Goal: Obtain resource: Download file/media

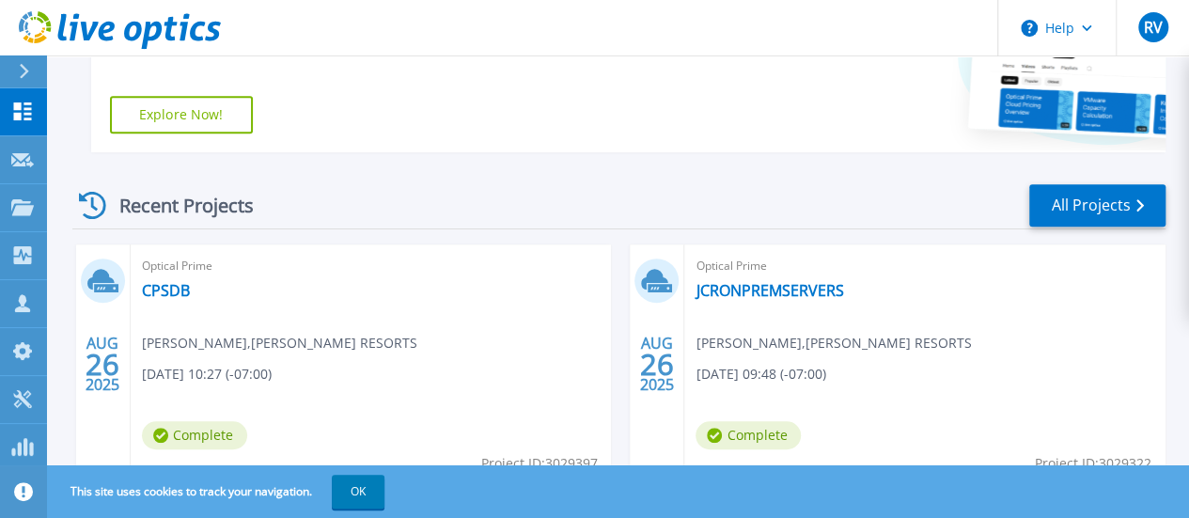
scroll to position [422, 0]
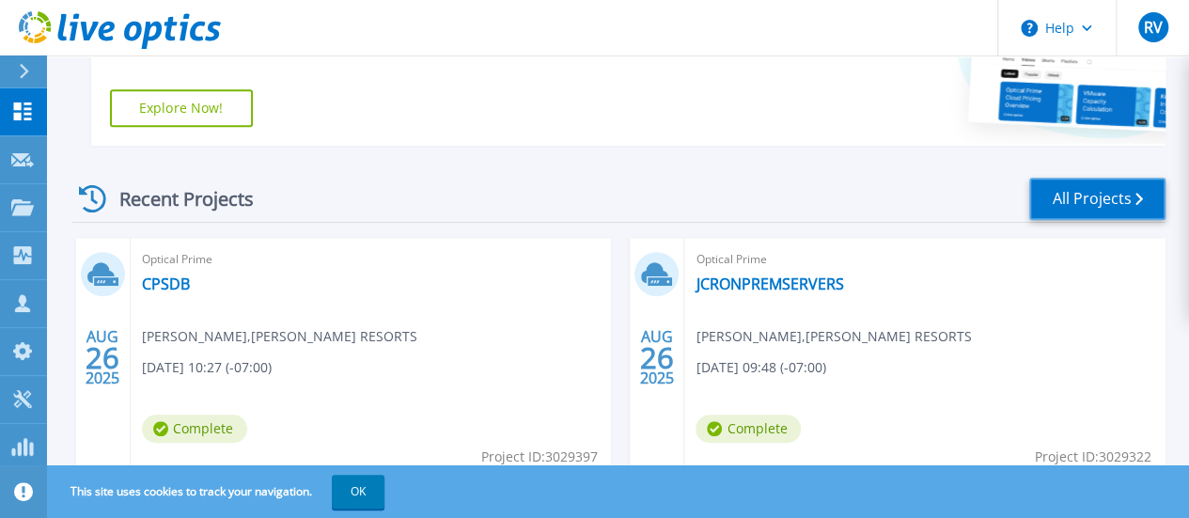
click at [1079, 189] on link "All Projects" at bounding box center [1098, 199] width 136 height 42
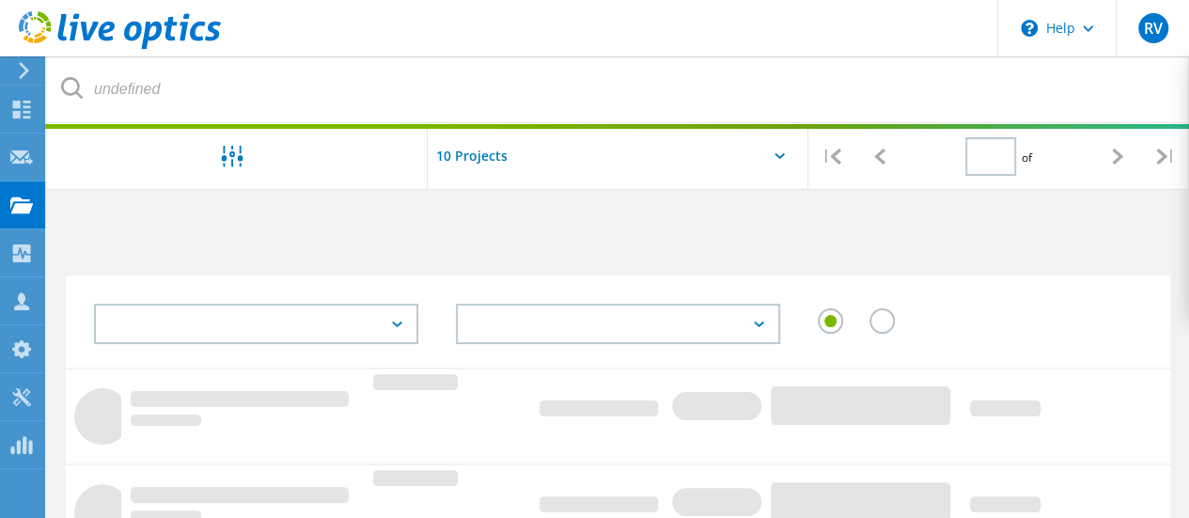
type input "1"
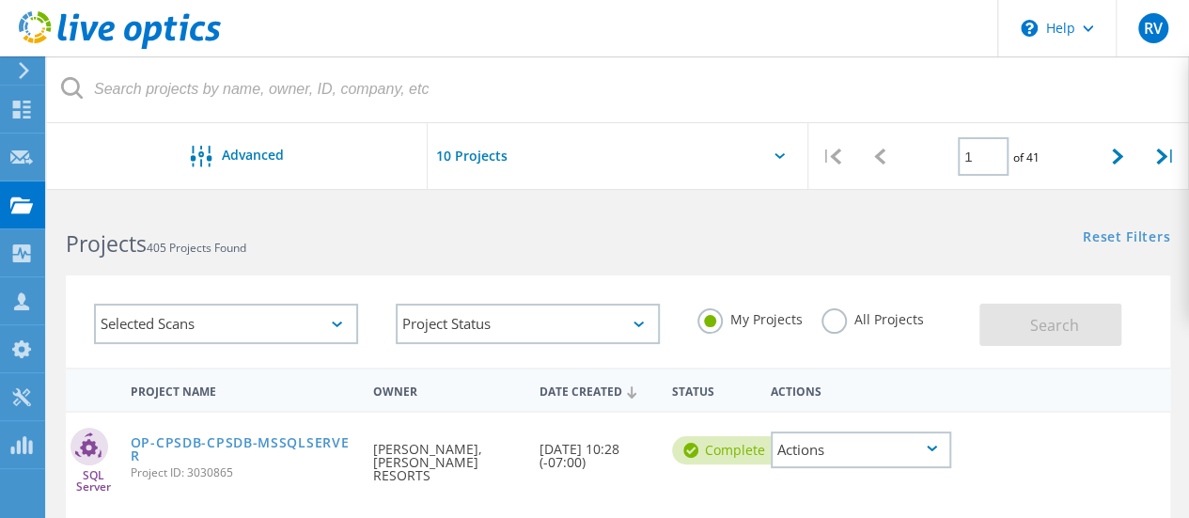
click at [826, 317] on label "All Projects" at bounding box center [873, 317] width 102 height 18
click at [0, 0] on input "All Projects" at bounding box center [0, 0] width 0 height 0
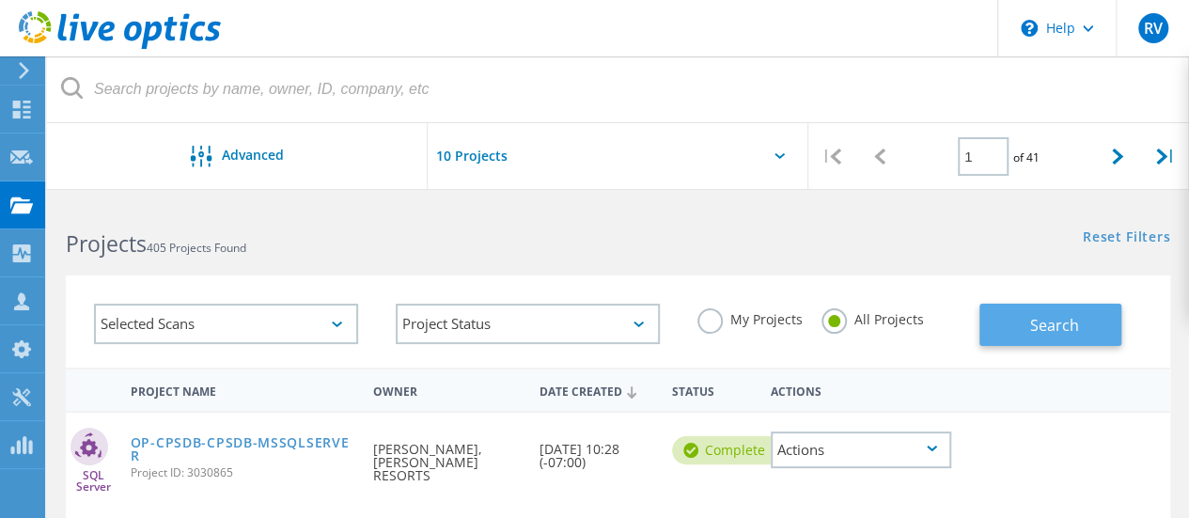
click at [1002, 316] on button "Search" at bounding box center [1051, 325] width 142 height 42
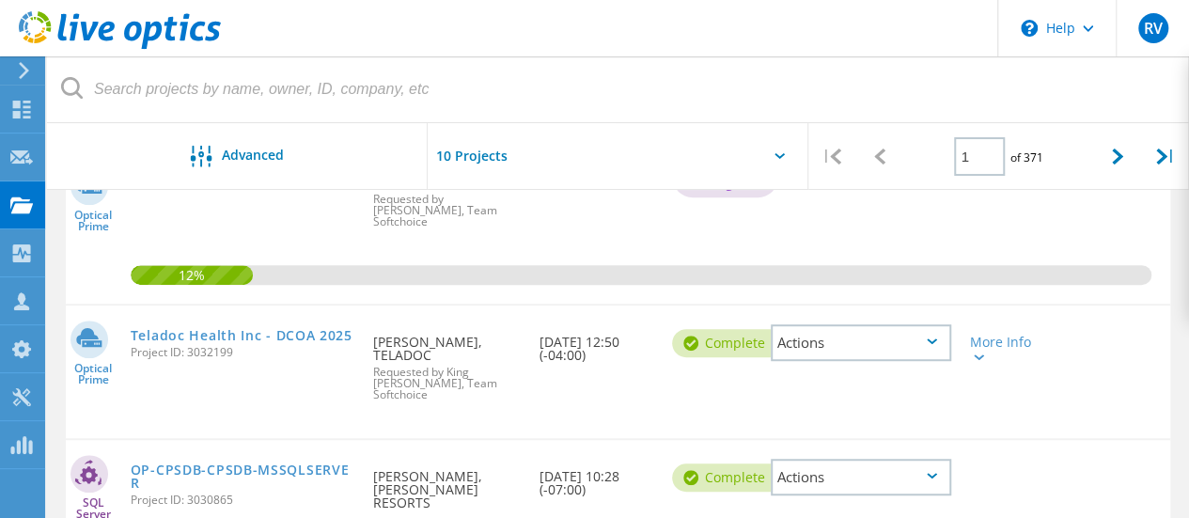
scroll to position [429, 0]
click at [933, 323] on div "Actions" at bounding box center [861, 341] width 181 height 37
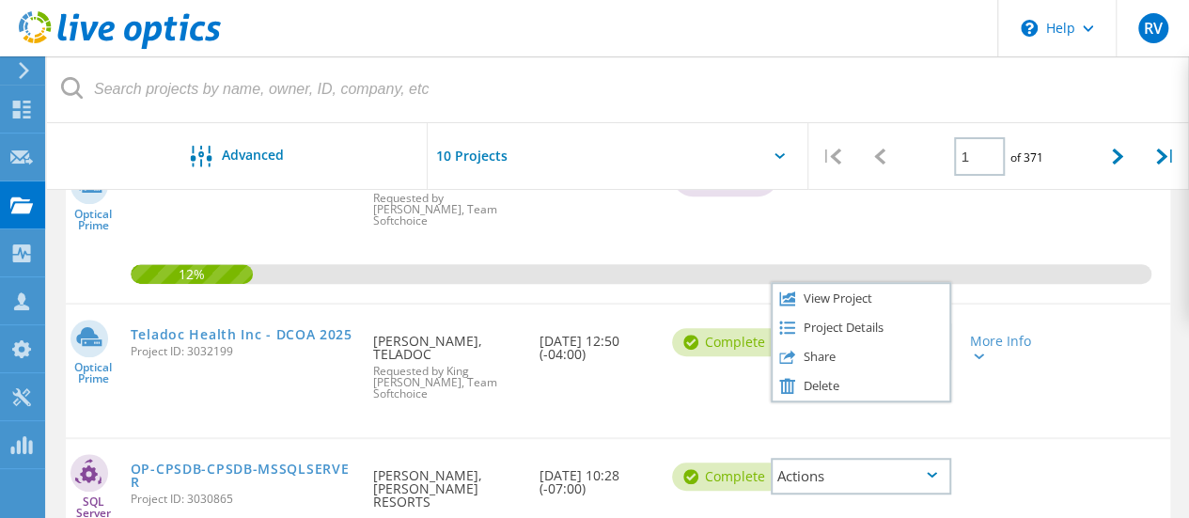
click at [933, 342] on div "Share" at bounding box center [861, 356] width 177 height 29
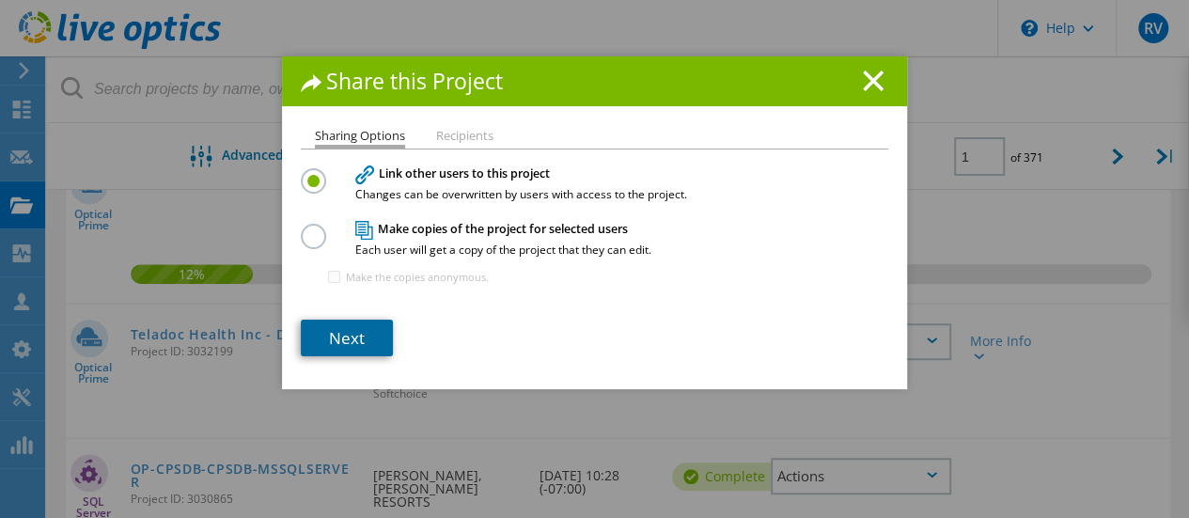
click at [358, 326] on link "Next" at bounding box center [347, 338] width 92 height 37
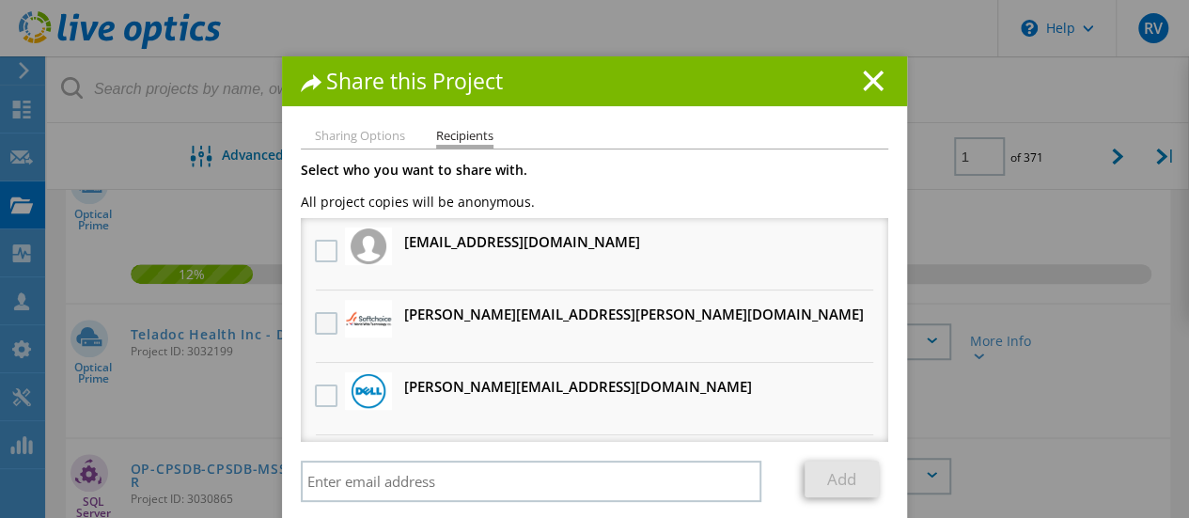
click at [318, 322] on label at bounding box center [328, 323] width 27 height 23
click at [0, 0] on input "checkbox" at bounding box center [0, 0] width 0 height 0
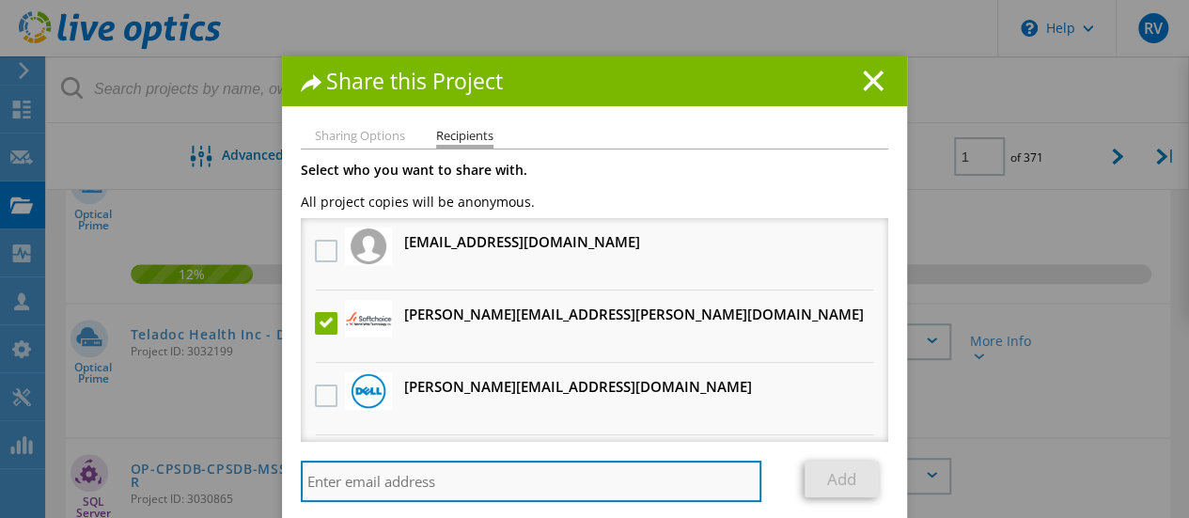
click at [678, 477] on input "search" at bounding box center [531, 481] width 461 height 41
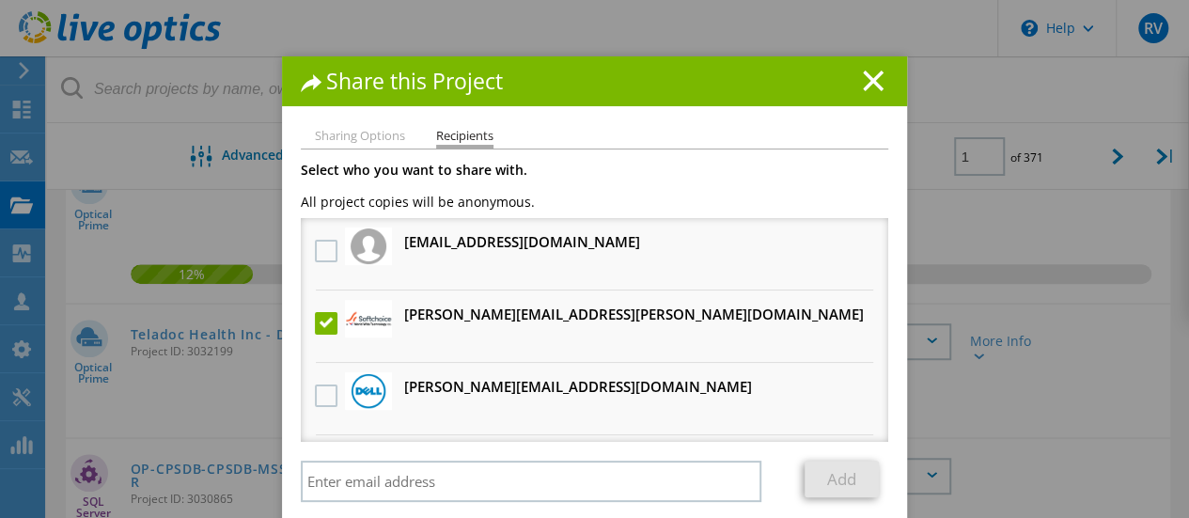
click at [741, 403] on li "M.Garton@dell.com Will receive an anonymous copy" at bounding box center [595, 399] width 588 height 72
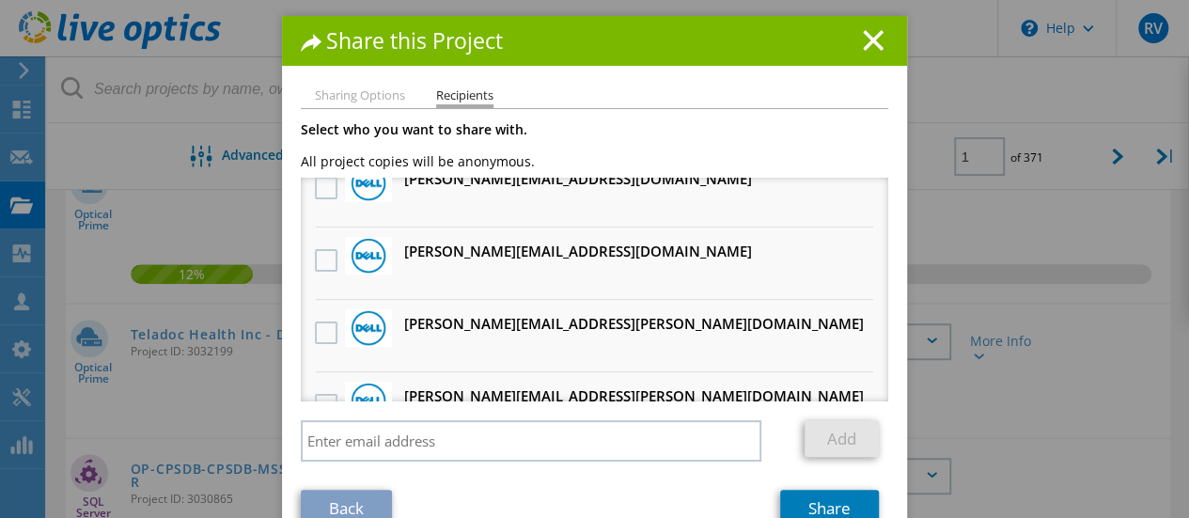
scroll to position [82, 0]
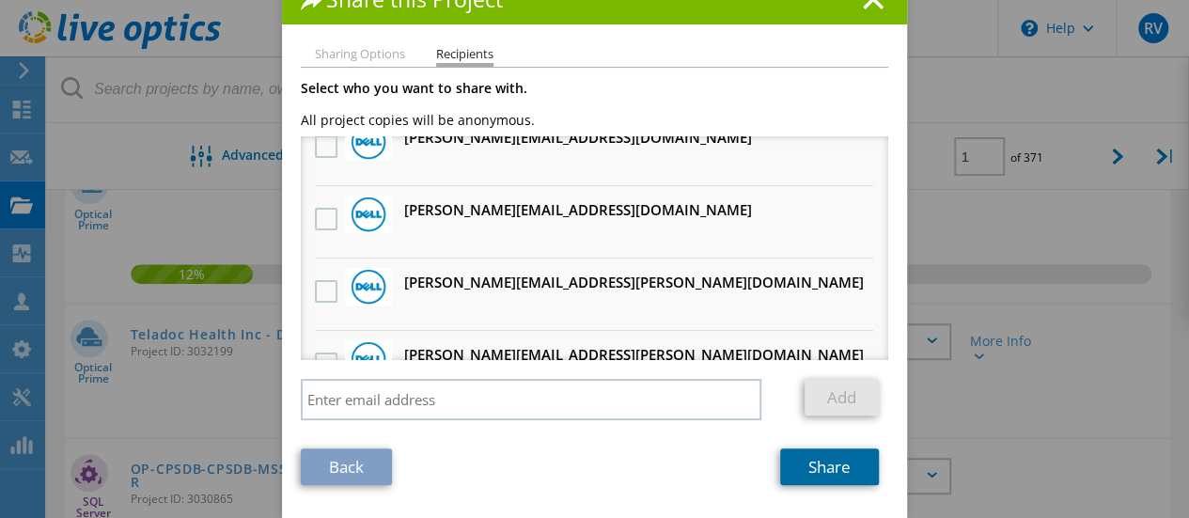
click at [836, 475] on link "Share" at bounding box center [829, 466] width 99 height 37
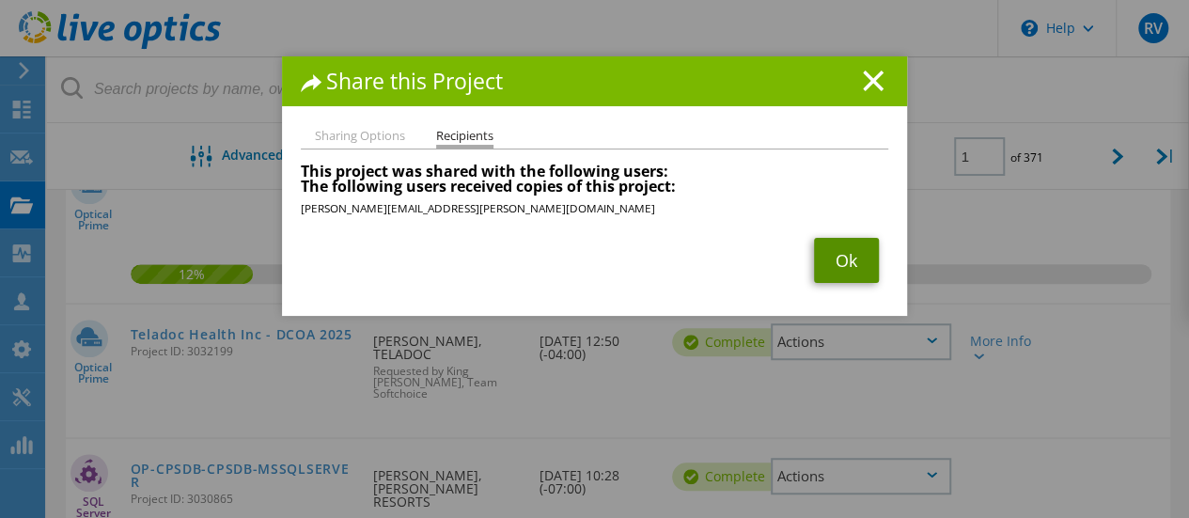
click at [838, 253] on link "Ok" at bounding box center [846, 260] width 65 height 45
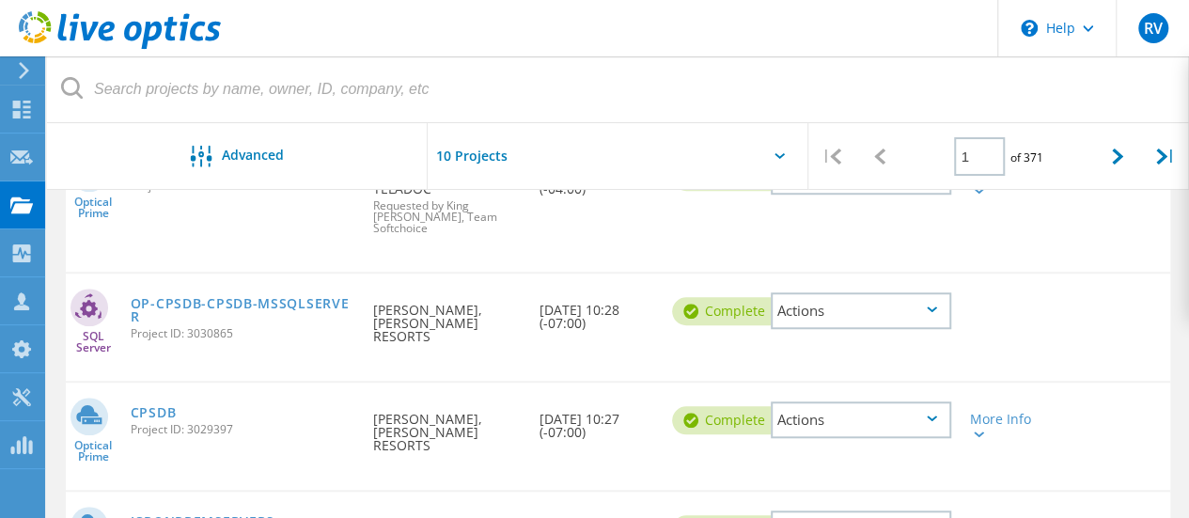
scroll to position [595, 0]
click at [152, 296] on link "OP-CPSDB-CPSDB-MSSQLSERVER" at bounding box center [243, 309] width 225 height 26
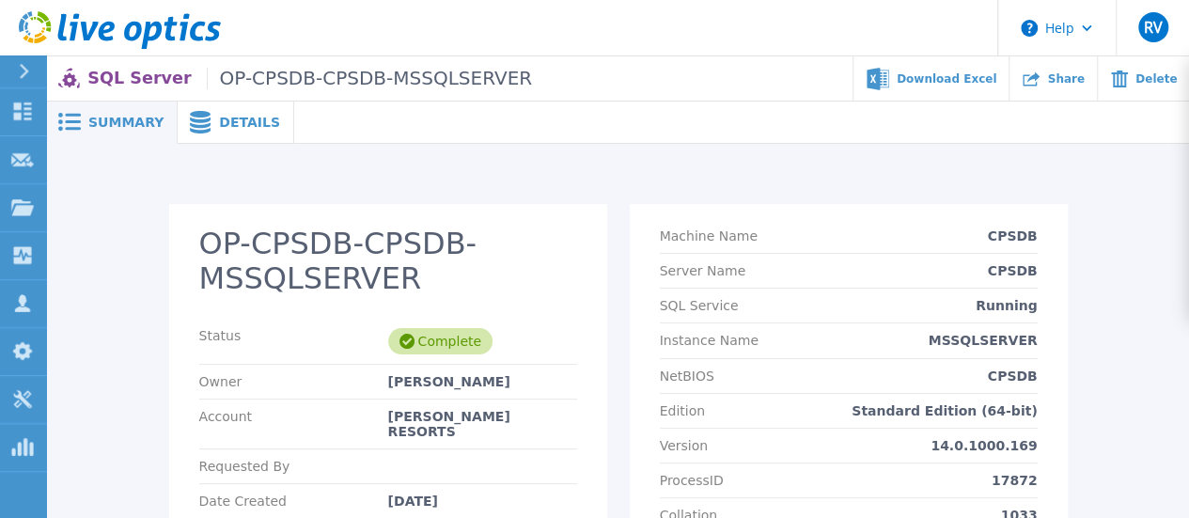
click at [249, 124] on span "Details" at bounding box center [249, 122] width 61 height 13
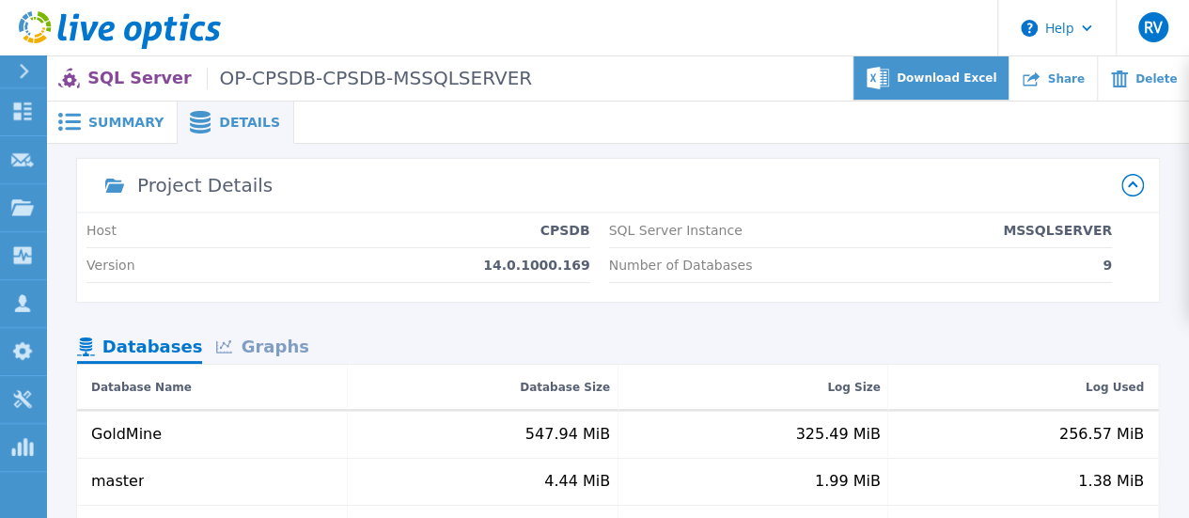
click at [889, 88] on icon at bounding box center [878, 78] width 23 height 22
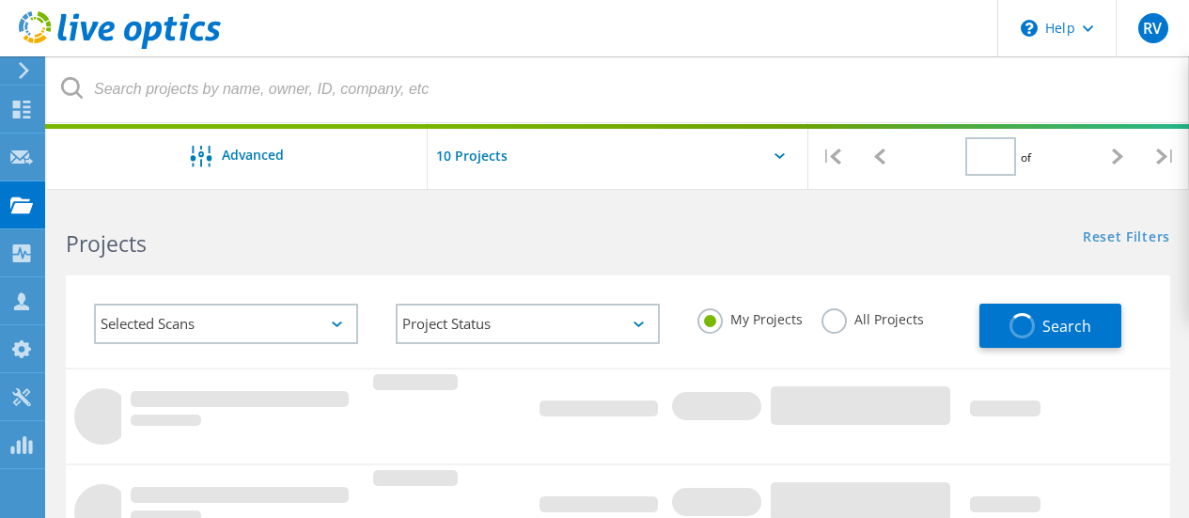
scroll to position [595, 0]
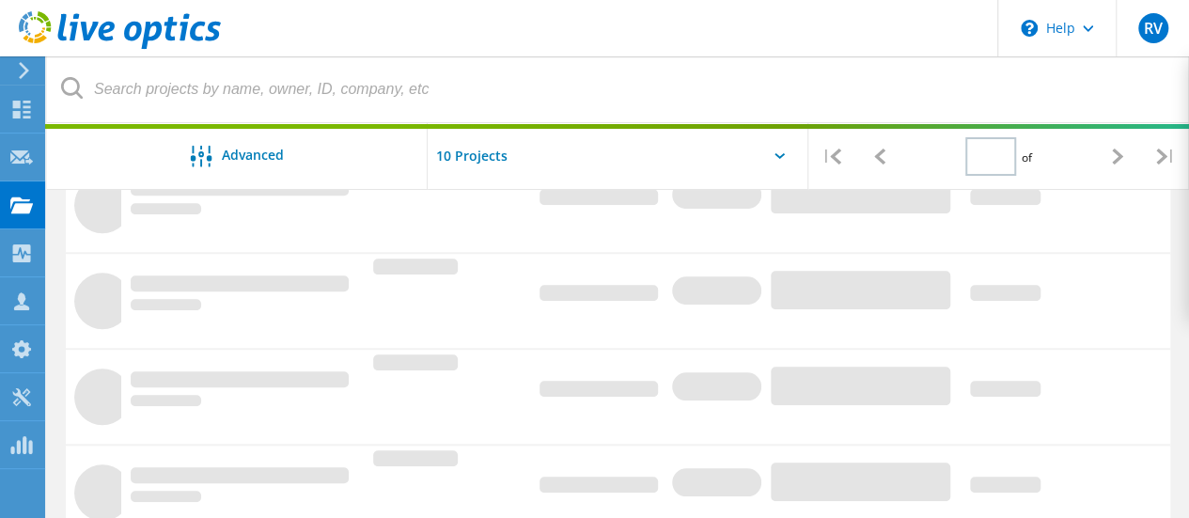
type input "1"
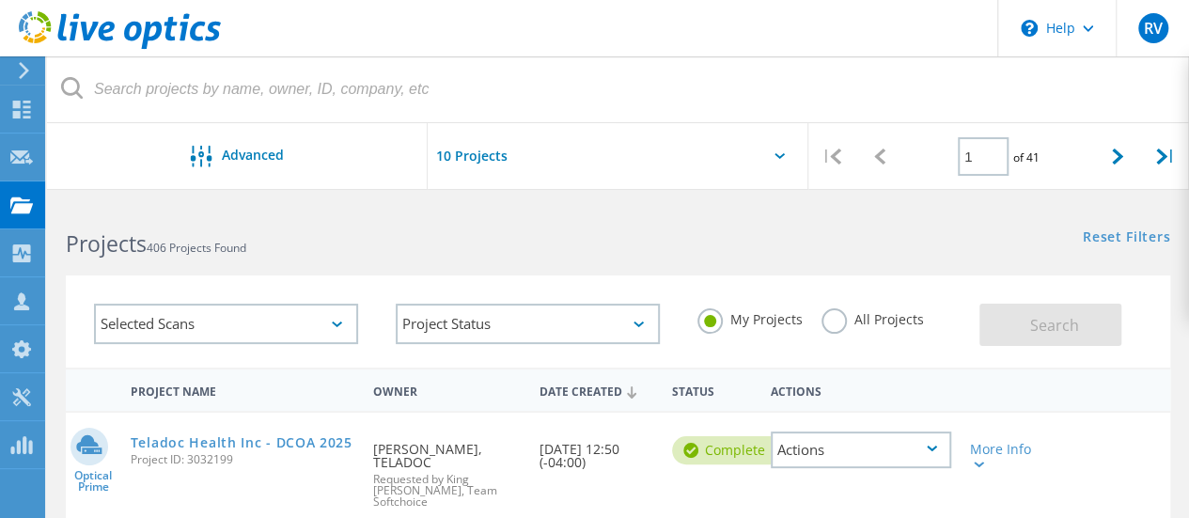
scroll to position [1, 0]
click at [835, 321] on label "All Projects" at bounding box center [873, 316] width 102 height 18
click at [0, 0] on input "All Projects" at bounding box center [0, 0] width 0 height 0
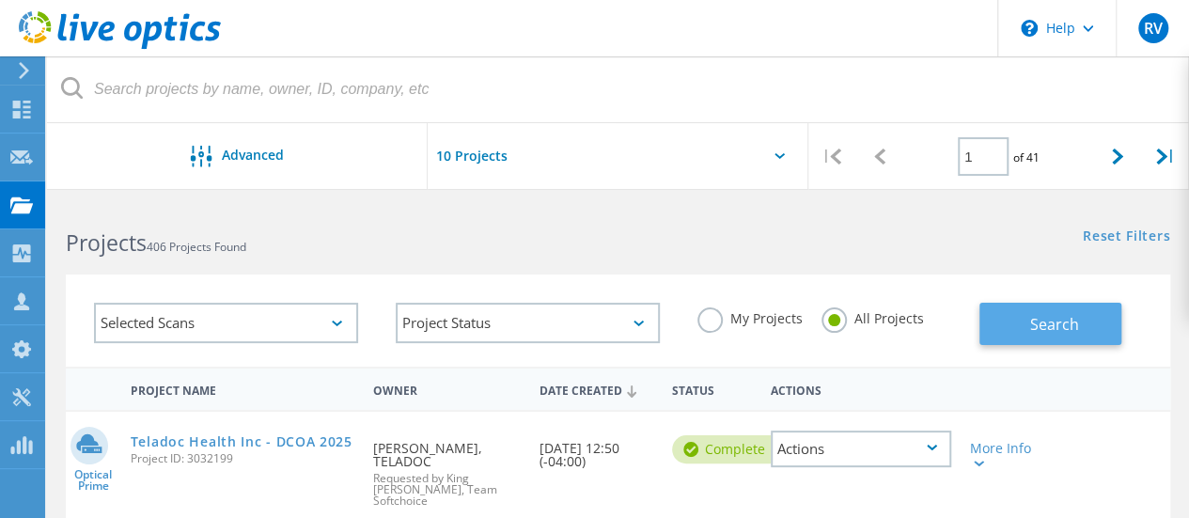
click at [1054, 319] on span "Search" at bounding box center [1054, 324] width 49 height 21
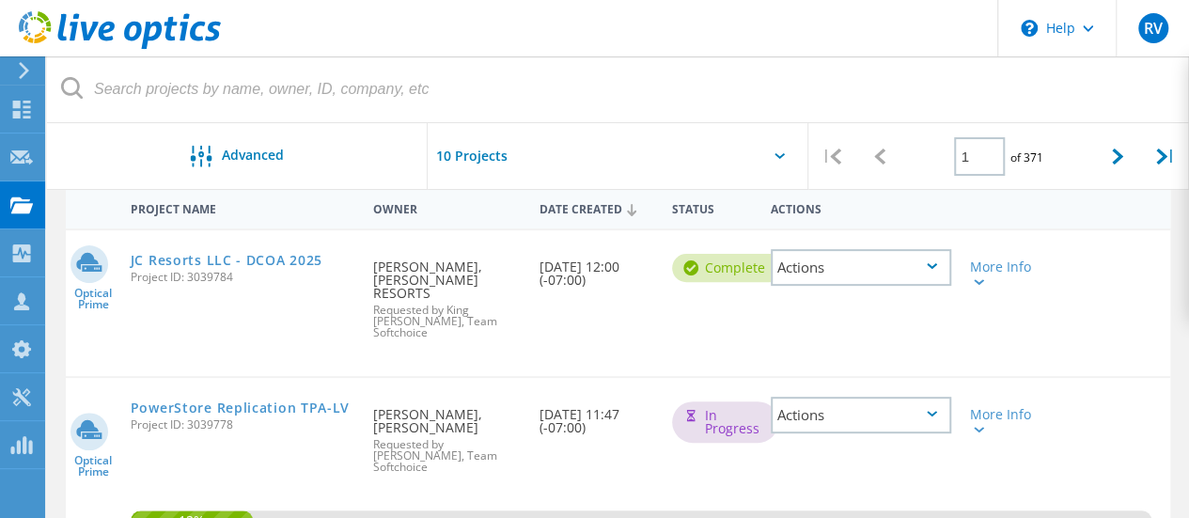
scroll to position [181, 0]
click at [200, 255] on link "JC Resorts LLC - DCOA 2025" at bounding box center [227, 261] width 192 height 13
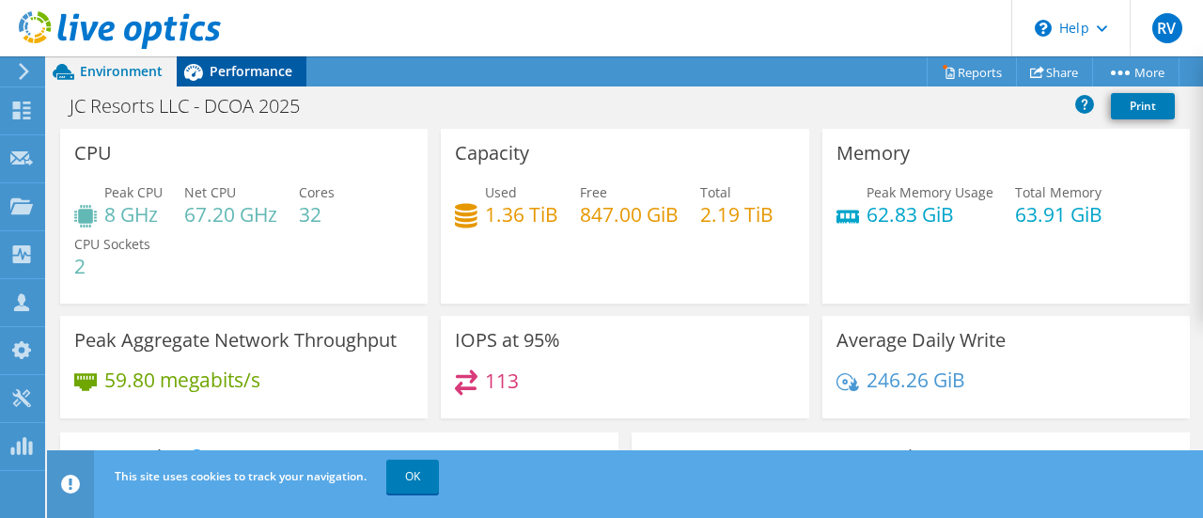
click at [244, 74] on span "Performance" at bounding box center [251, 71] width 83 height 18
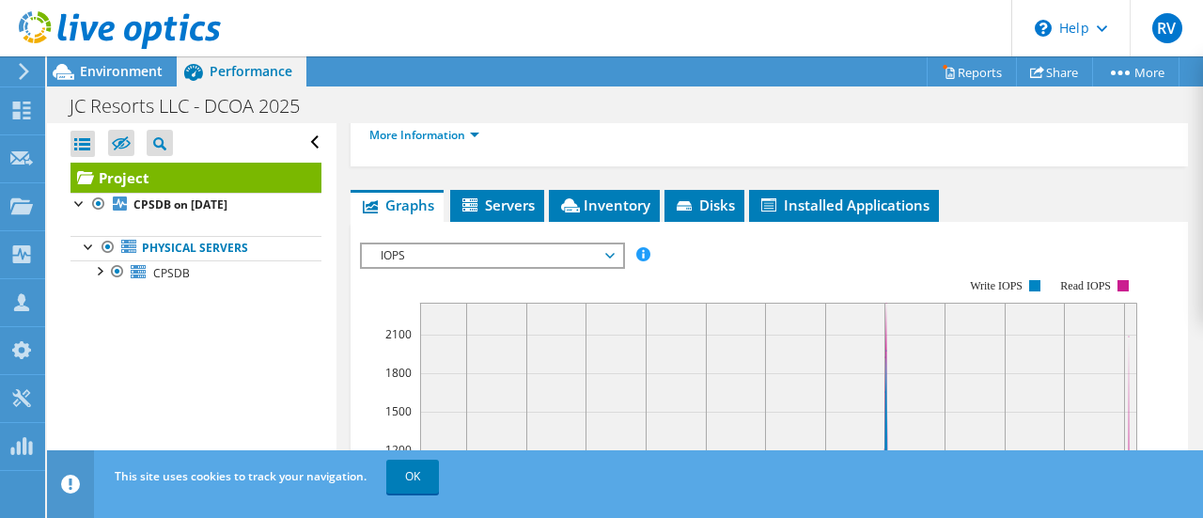
scroll to position [430, 0]
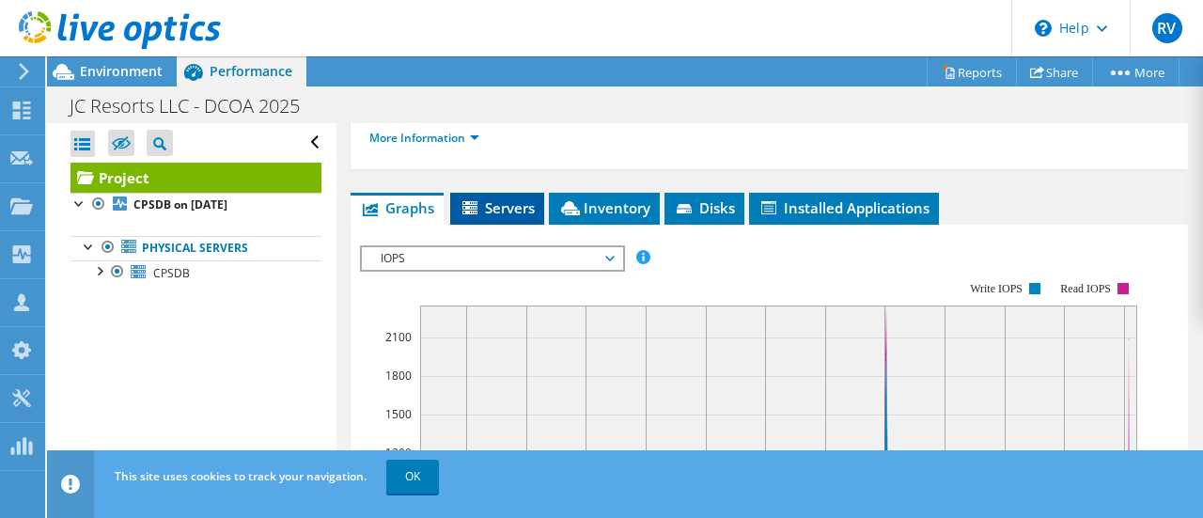
click at [483, 217] on span "Servers" at bounding box center [497, 207] width 75 height 19
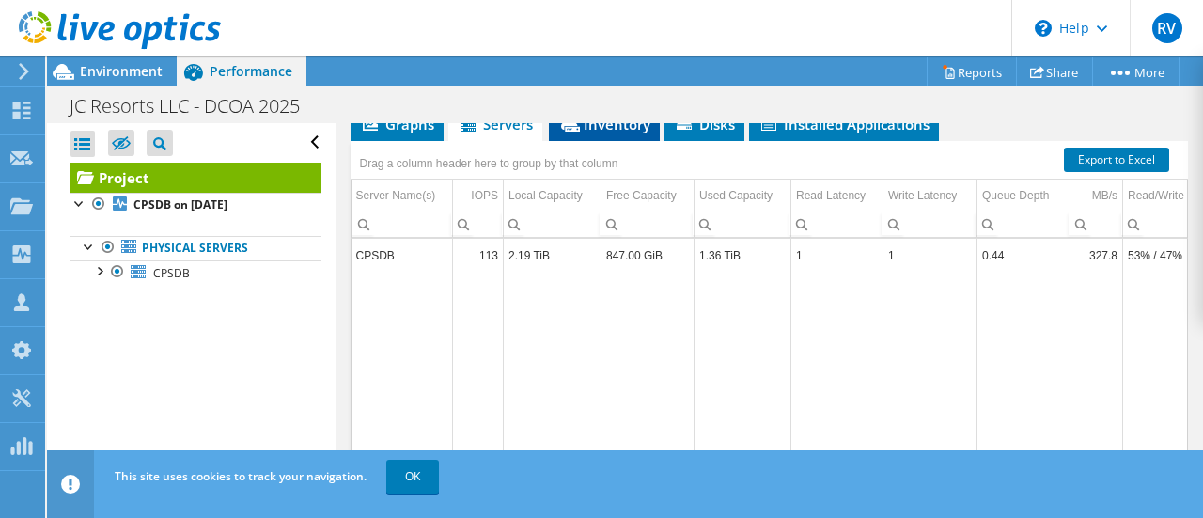
scroll to position [512, 0]
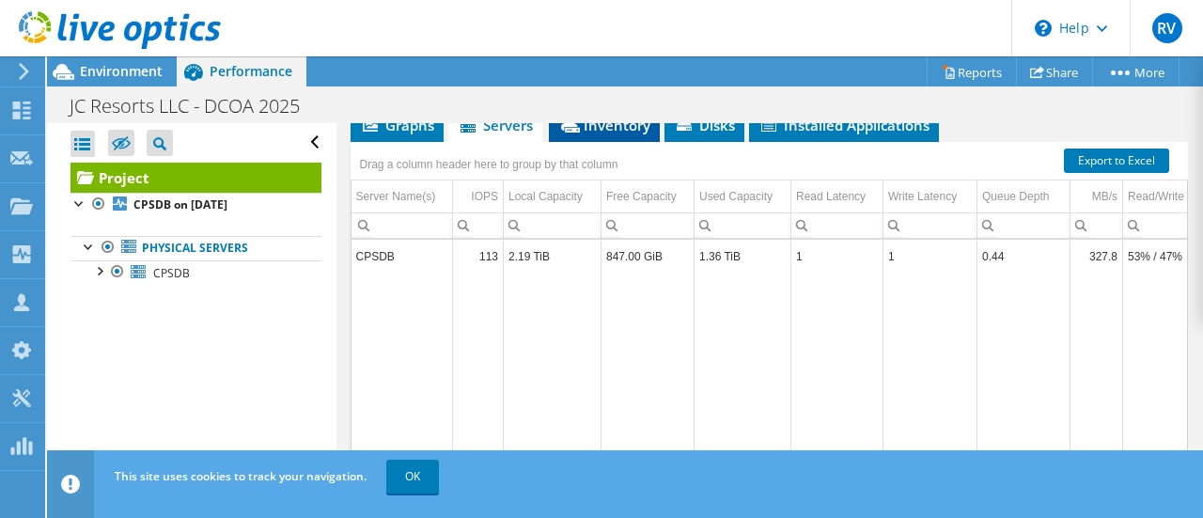
click at [609, 134] on span "Inventory" at bounding box center [604, 125] width 92 height 19
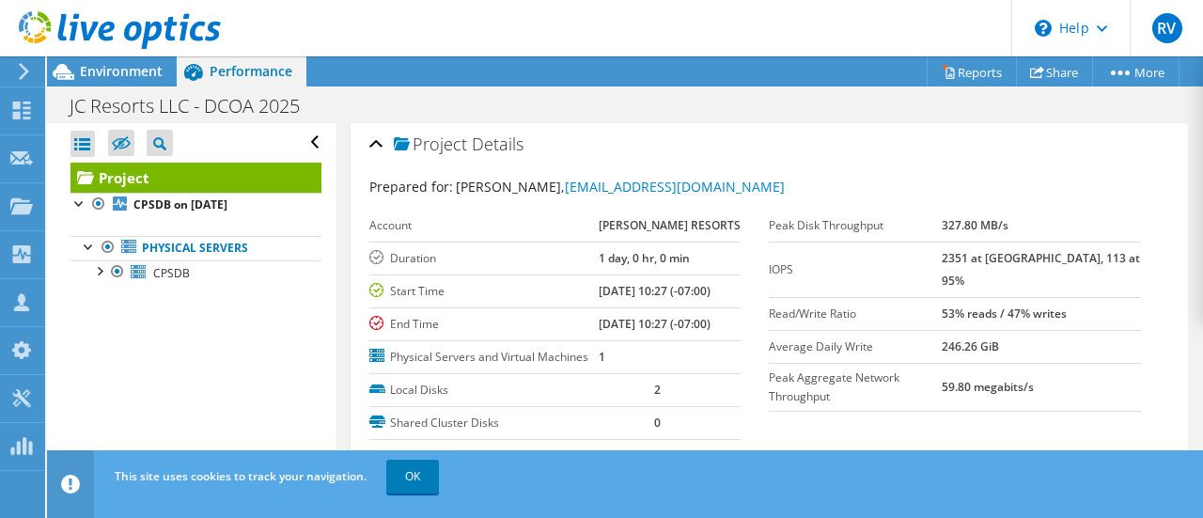
scroll to position [0, 0]
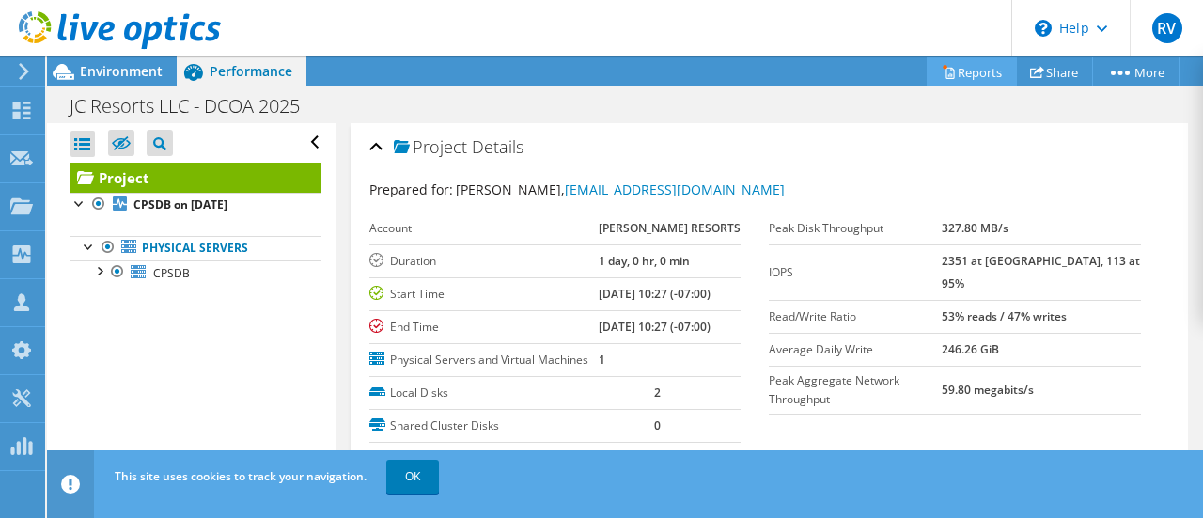
click at [981, 73] on link "Reports" at bounding box center [972, 71] width 90 height 29
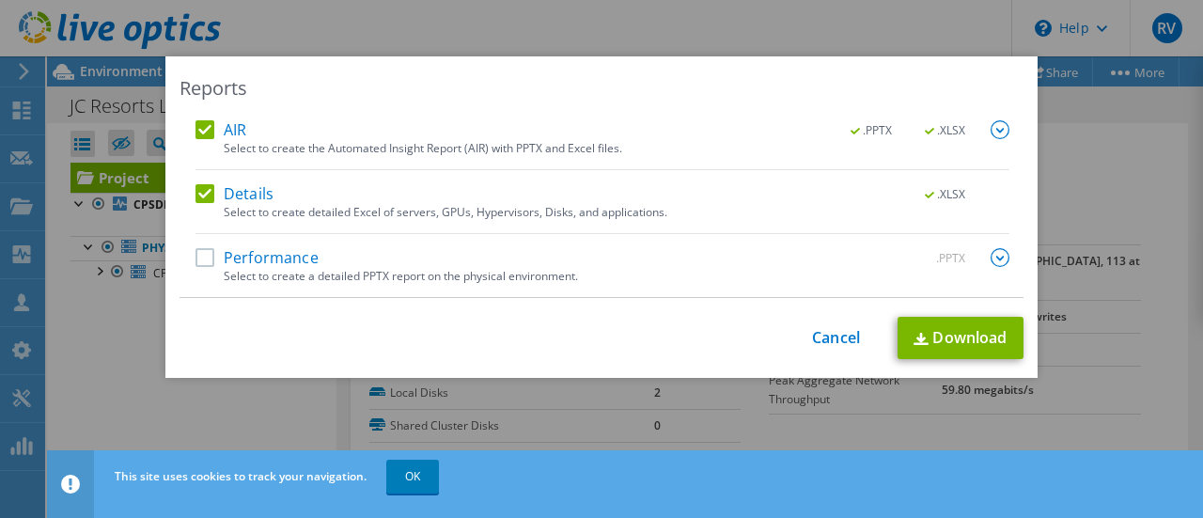
click at [995, 133] on img at bounding box center [1000, 129] width 19 height 19
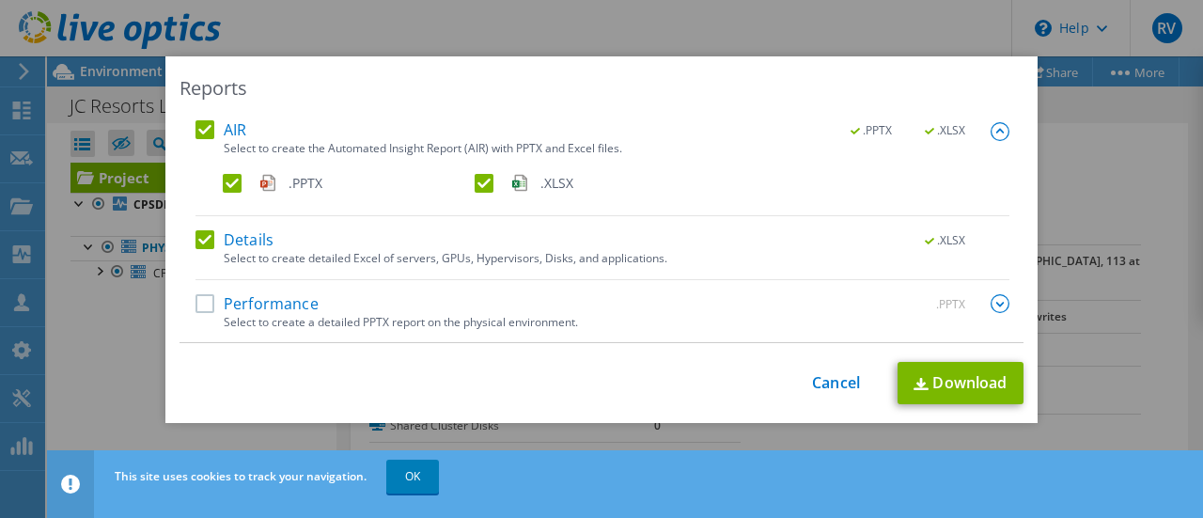
click at [476, 183] on label ".XLSX" at bounding box center [599, 183] width 248 height 19
click at [0, 0] on input ".XLSX" at bounding box center [0, 0] width 0 height 0
click at [197, 307] on label "Performance" at bounding box center [257, 303] width 123 height 19
click at [0, 0] on input "Performance" at bounding box center [0, 0] width 0 height 0
click at [991, 300] on img at bounding box center [1000, 303] width 19 height 19
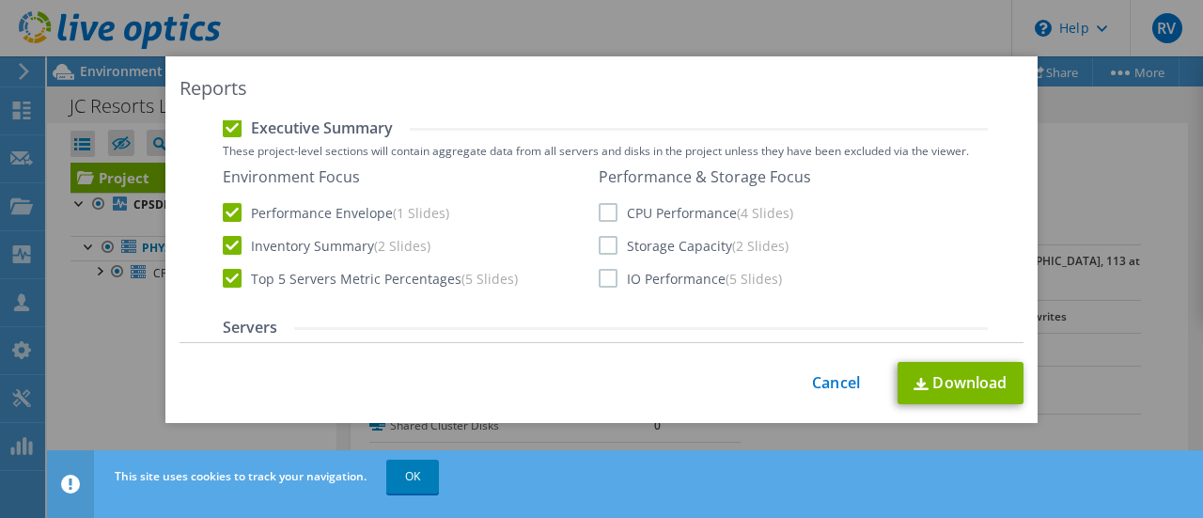
scroll to position [329, 0]
click at [223, 276] on label "Top 5 Servers Metric Percentages (5 Slides)" at bounding box center [370, 278] width 295 height 19
click at [0, 0] on input "Top 5 Servers Metric Percentages (5 Slides)" at bounding box center [0, 0] width 0 height 0
click at [599, 212] on label "CPU Performance (4 Slides)" at bounding box center [696, 212] width 195 height 19
click at [0, 0] on input "CPU Performance (4 Slides)" at bounding box center [0, 0] width 0 height 0
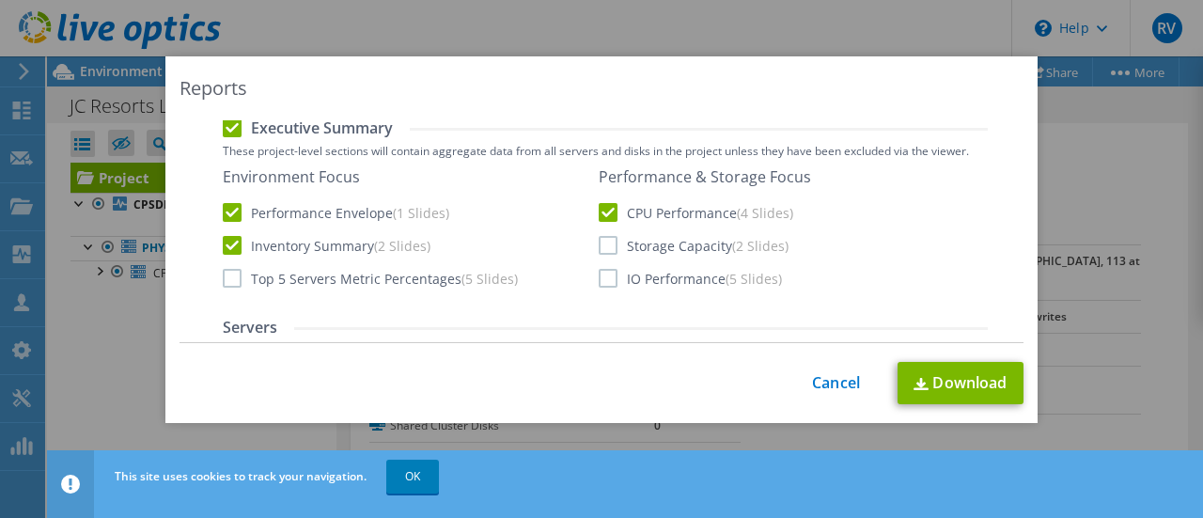
click at [599, 238] on label "Storage Capacity (2 Slides)" at bounding box center [694, 245] width 190 height 19
click at [0, 0] on input "Storage Capacity (2 Slides)" at bounding box center [0, 0] width 0 height 0
click at [224, 245] on label "Inventory Summary (2 Slides)" at bounding box center [327, 245] width 208 height 19
click at [0, 0] on input "Inventory Summary (2 Slides)" at bounding box center [0, 0] width 0 height 0
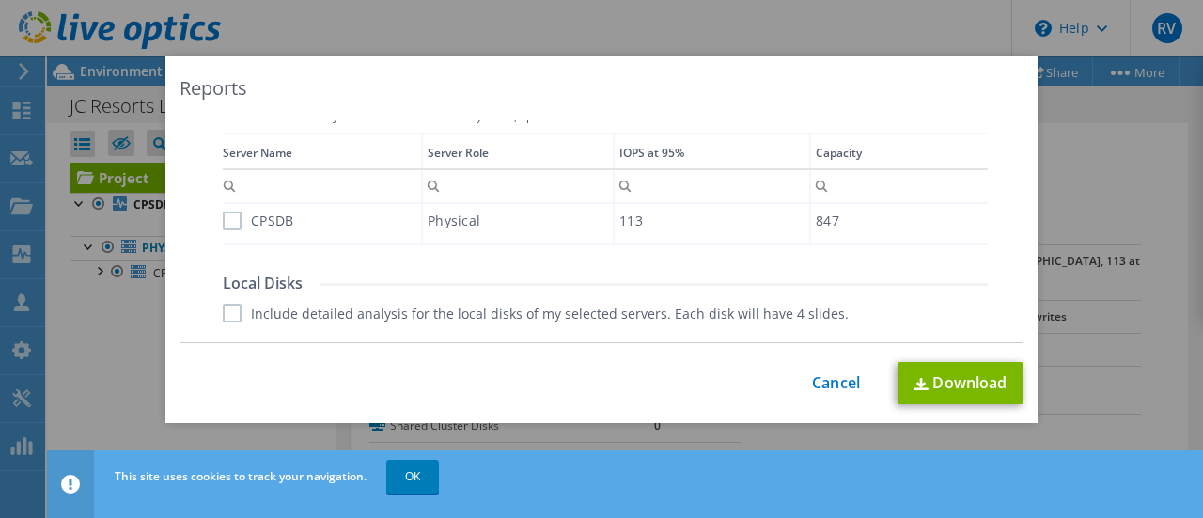
scroll to position [564, 0]
click at [228, 219] on label "CPSDB" at bounding box center [258, 219] width 71 height 19
click at [0, 0] on input "CPSDB" at bounding box center [0, 0] width 0 height 0
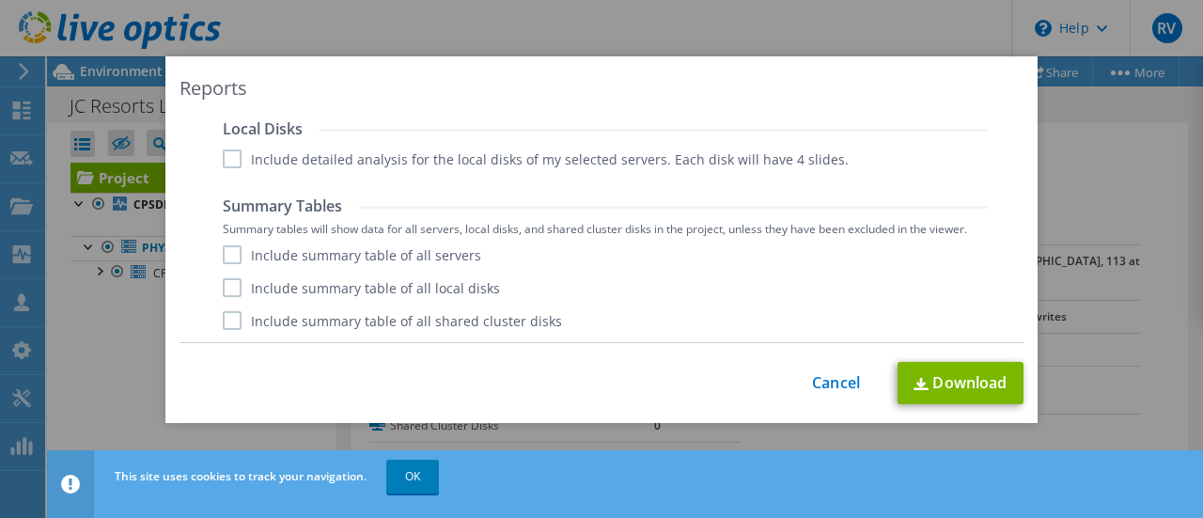
click at [227, 251] on label "Include summary table of all servers" at bounding box center [352, 254] width 259 height 19
click at [0, 0] on input "Include summary table of all servers" at bounding box center [0, 0] width 0 height 0
click at [936, 373] on link "Download" at bounding box center [961, 383] width 126 height 42
click at [223, 366] on div "This process may take a while, please wait... Cancel Download" at bounding box center [602, 383] width 844 height 42
click at [840, 385] on link "Cancel" at bounding box center [836, 383] width 48 height 18
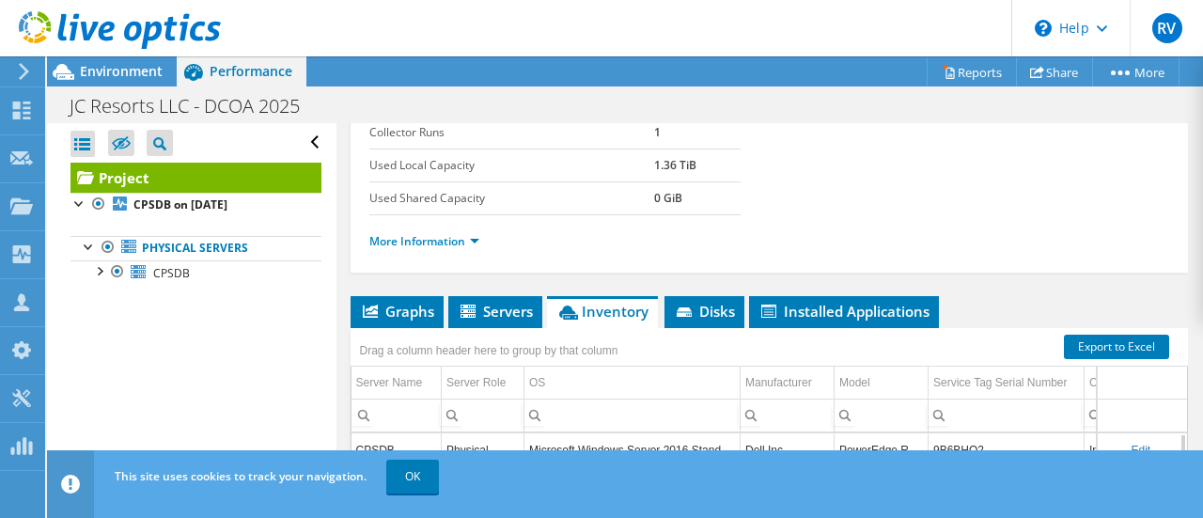
scroll to position [0, 0]
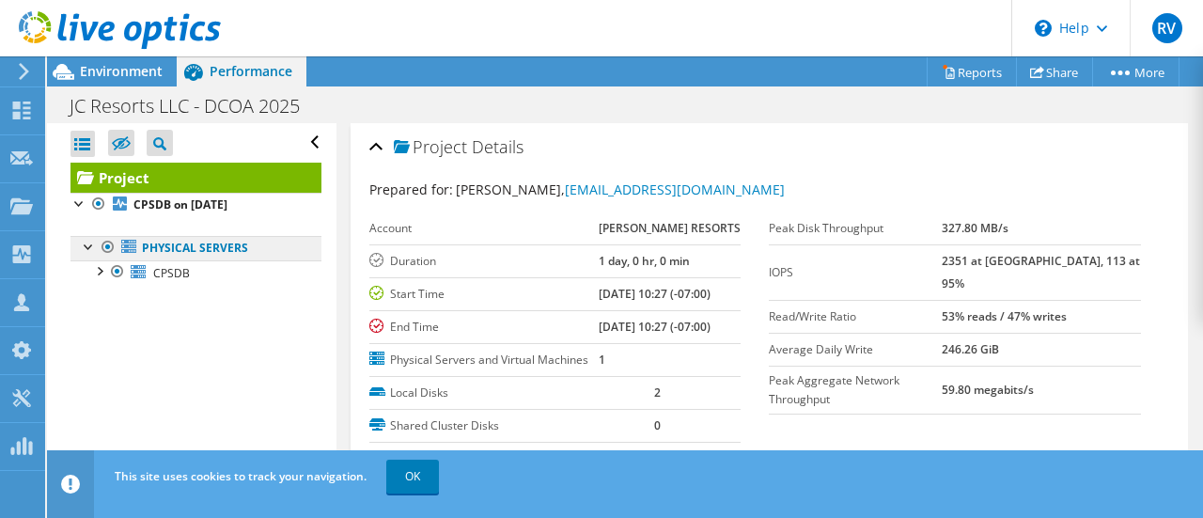
click at [228, 255] on link "Physical Servers" at bounding box center [196, 248] width 251 height 24
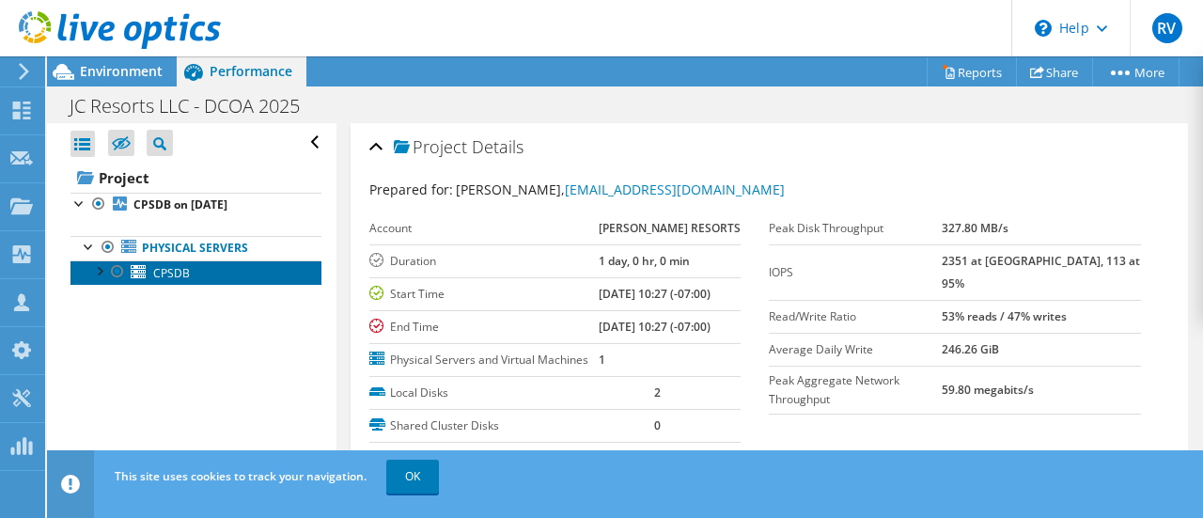
click at [182, 270] on span "CPSDB" at bounding box center [171, 273] width 37 height 16
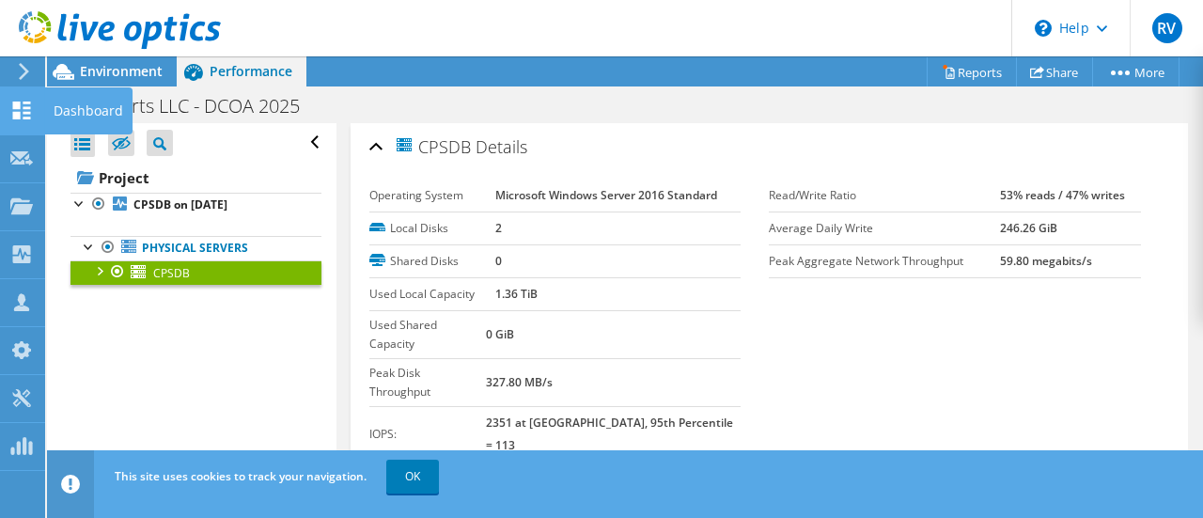
click at [29, 112] on use at bounding box center [22, 111] width 18 height 18
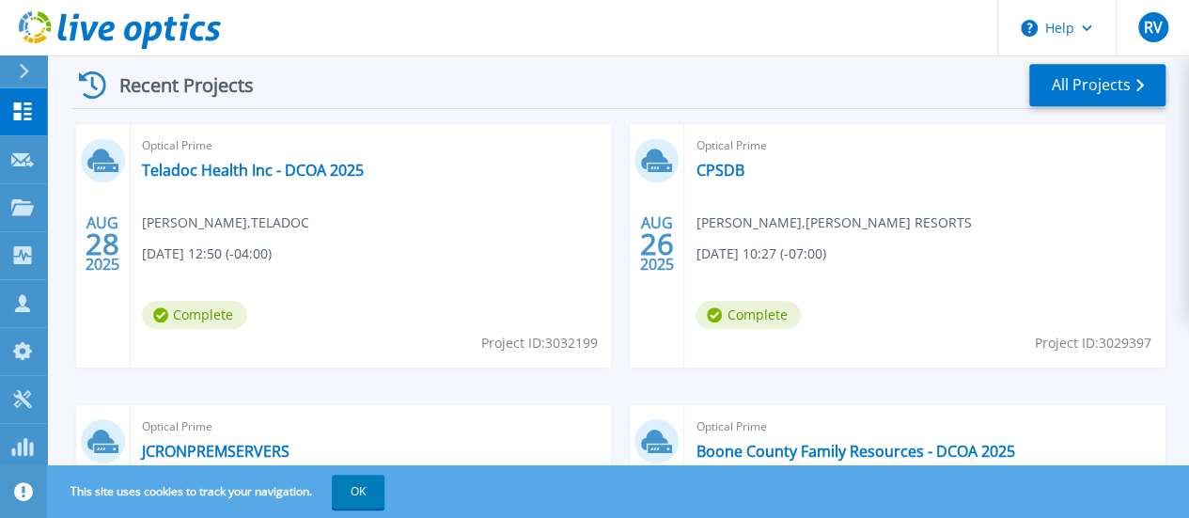
scroll to position [537, 0]
click at [290, 441] on link "JCRONPREMSERVERS" at bounding box center [216, 450] width 148 height 19
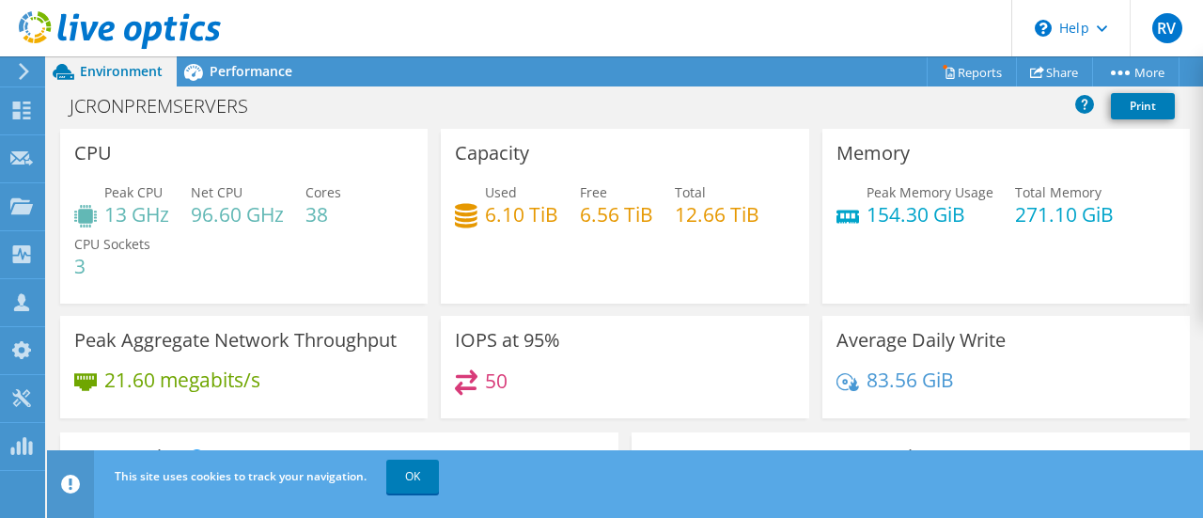
scroll to position [8, 0]
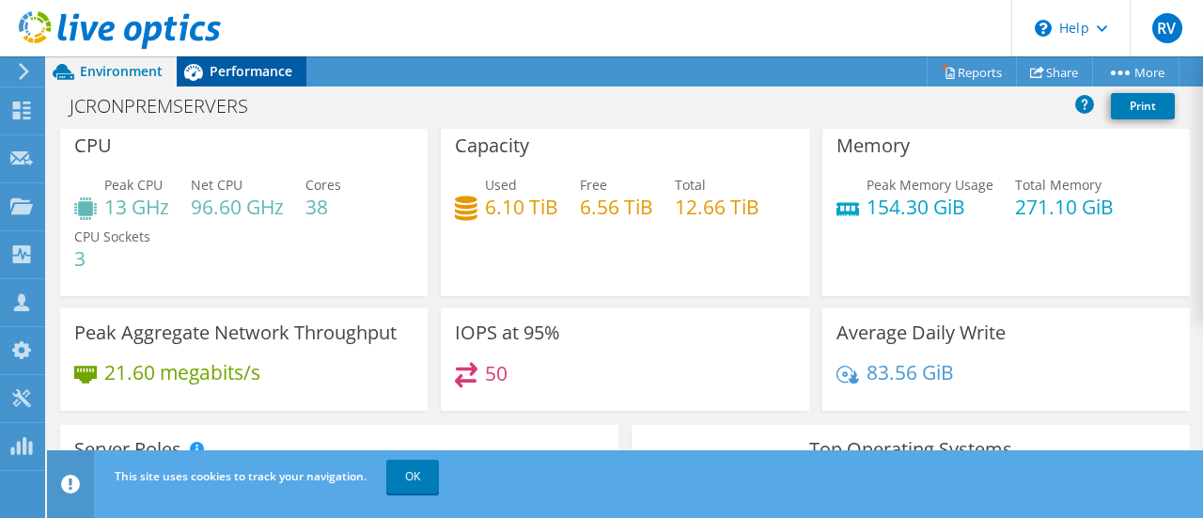
click at [267, 76] on span "Performance" at bounding box center [251, 71] width 83 height 18
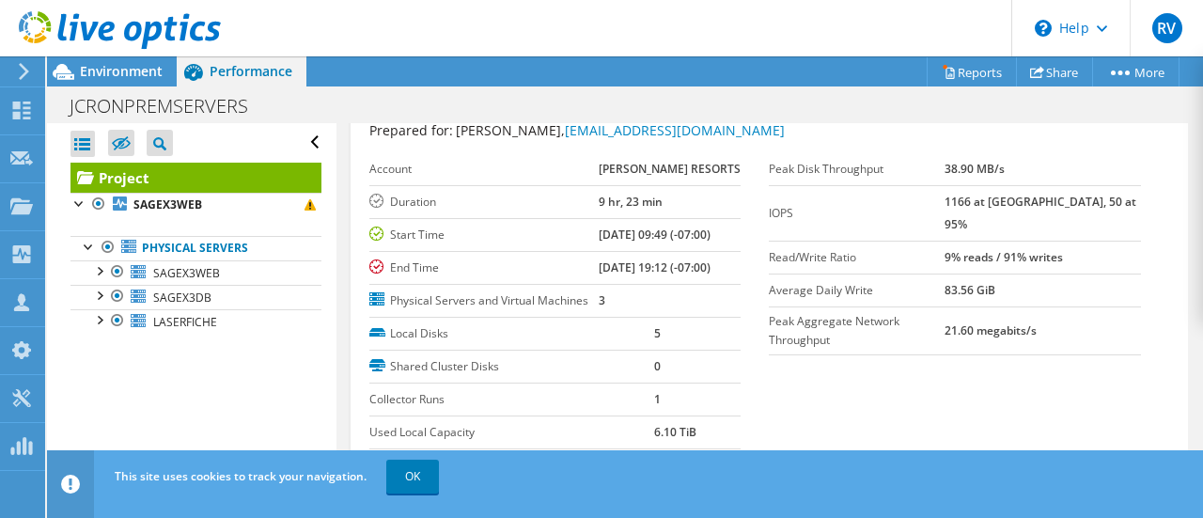
scroll to position [0, 0]
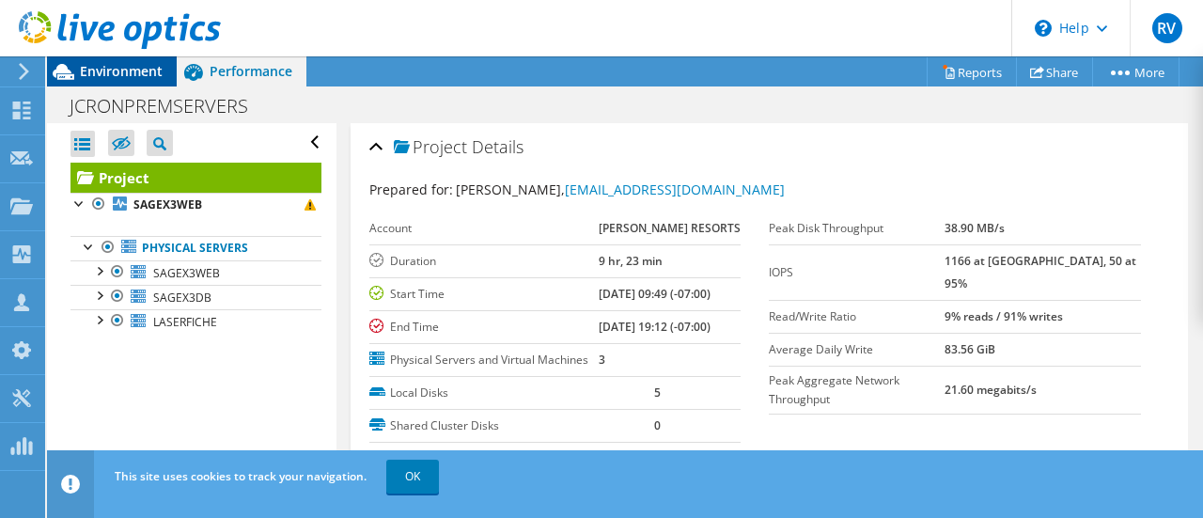
click at [80, 74] on div "Environment" at bounding box center [112, 71] width 130 height 30
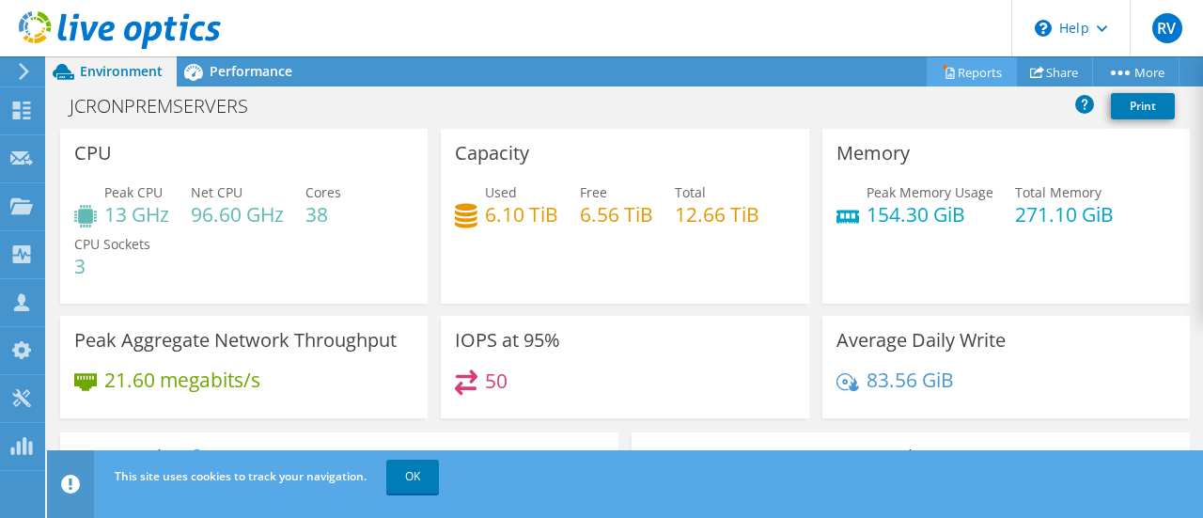
click at [980, 78] on link "Reports" at bounding box center [972, 71] width 90 height 29
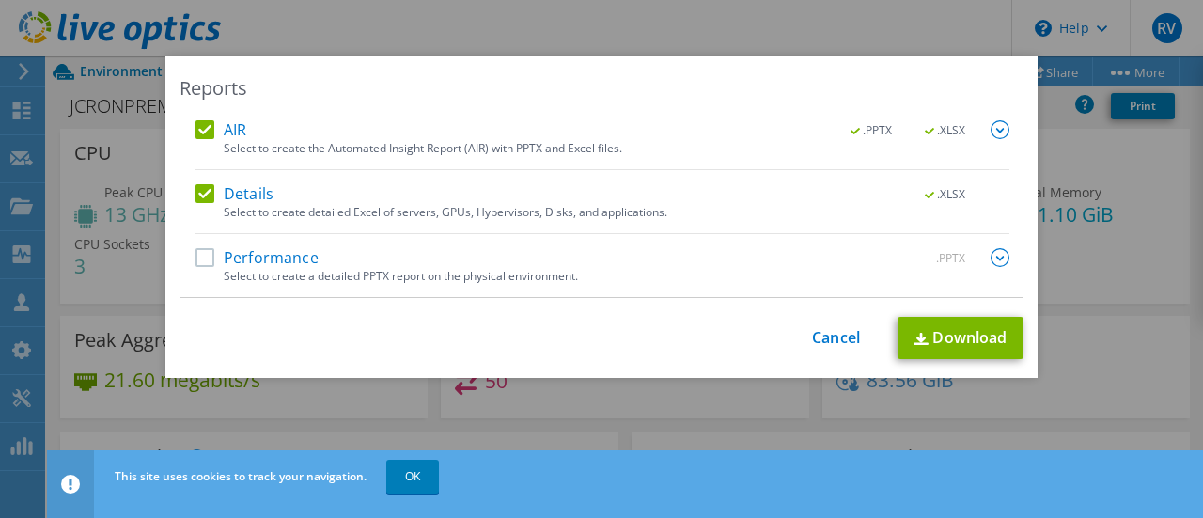
click at [997, 134] on img at bounding box center [1000, 129] width 19 height 19
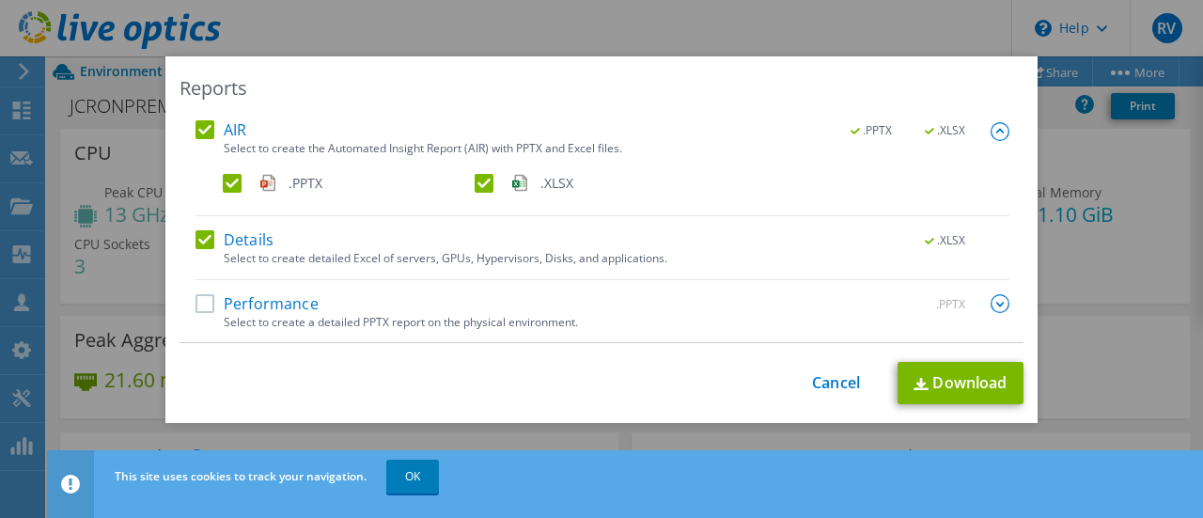
click at [481, 185] on label ".XLSX" at bounding box center [599, 183] width 248 height 19
click at [0, 0] on input ".XLSX" at bounding box center [0, 0] width 0 height 0
click at [199, 306] on label "Performance" at bounding box center [257, 303] width 123 height 19
click at [0, 0] on input "Performance" at bounding box center [0, 0] width 0 height 0
click at [991, 307] on img at bounding box center [1000, 303] width 19 height 19
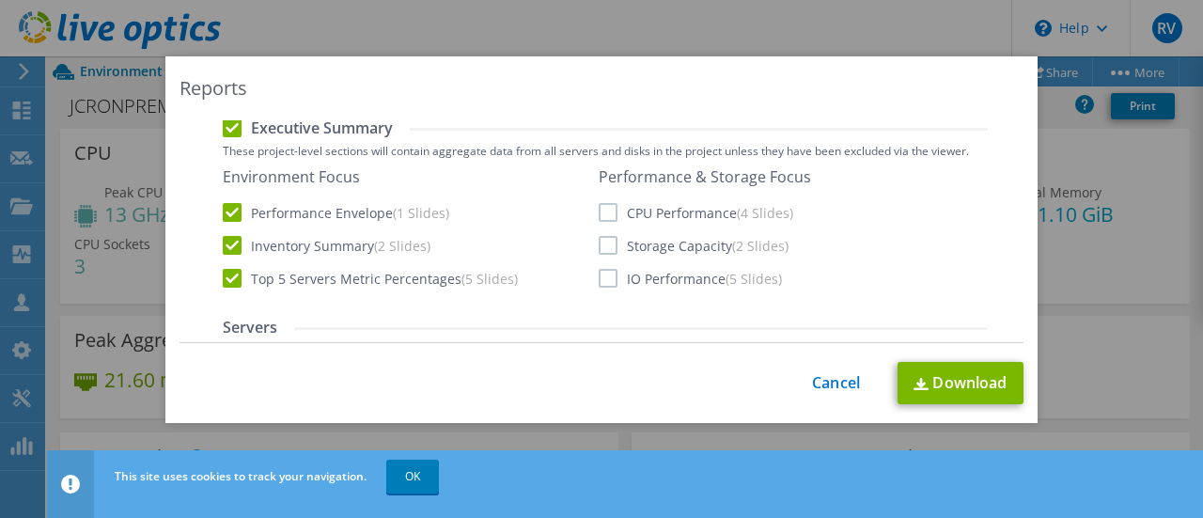
scroll to position [331, 0]
click at [609, 206] on label "CPU Performance (4 Slides)" at bounding box center [696, 210] width 195 height 19
click at [0, 0] on input "CPU Performance (4 Slides)" at bounding box center [0, 0] width 0 height 0
click at [228, 271] on label "Top 5 Servers Metric Percentages (5 Slides)" at bounding box center [370, 276] width 295 height 19
click at [0, 0] on input "Top 5 Servers Metric Percentages (5 Slides)" at bounding box center [0, 0] width 0 height 0
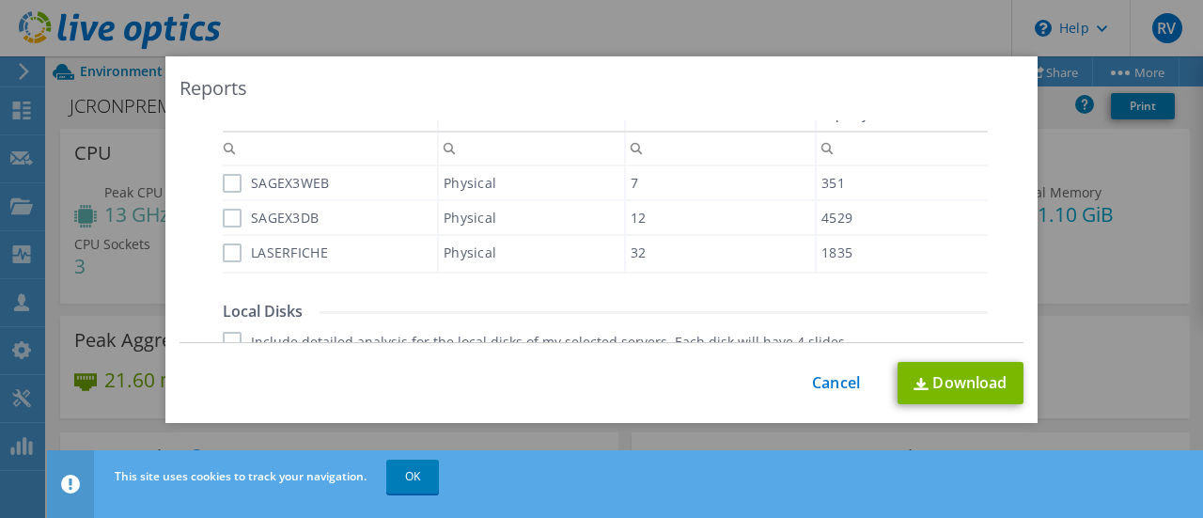
scroll to position [602, 0]
click at [224, 173] on label "SAGEX3WEB" at bounding box center [276, 181] width 107 height 19
click at [0, 0] on input "SAGEX3WEB" at bounding box center [0, 0] width 0 height 0
click at [224, 220] on label "SAGEX3DB" at bounding box center [271, 216] width 96 height 19
click at [0, 0] on input "SAGEX3DB" at bounding box center [0, 0] width 0 height 0
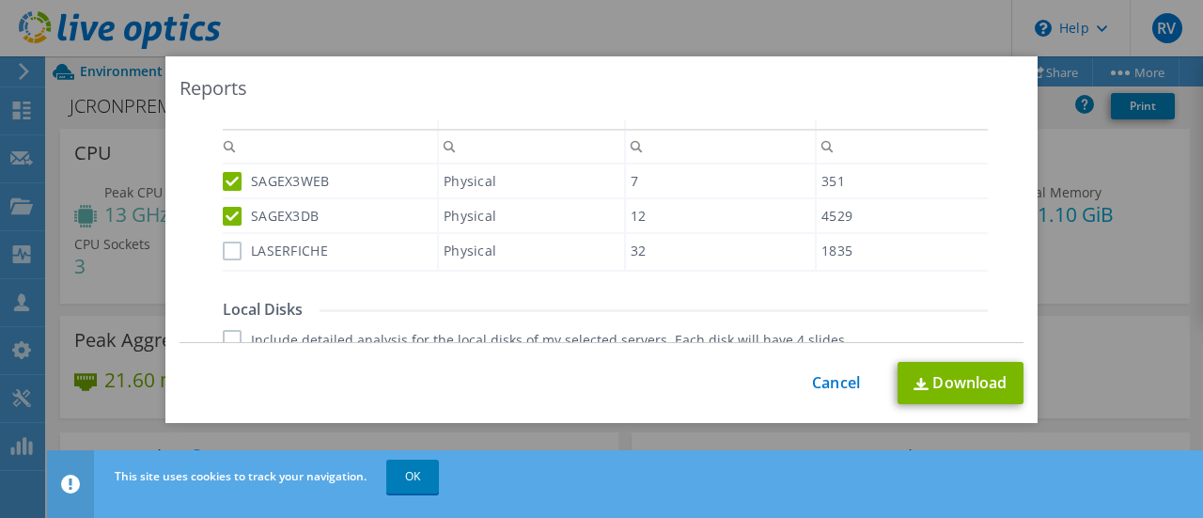
click at [224, 247] on label "LASERFICHE" at bounding box center [275, 251] width 105 height 19
click at [0, 0] on input "LASERFICHE" at bounding box center [0, 0] width 0 height 0
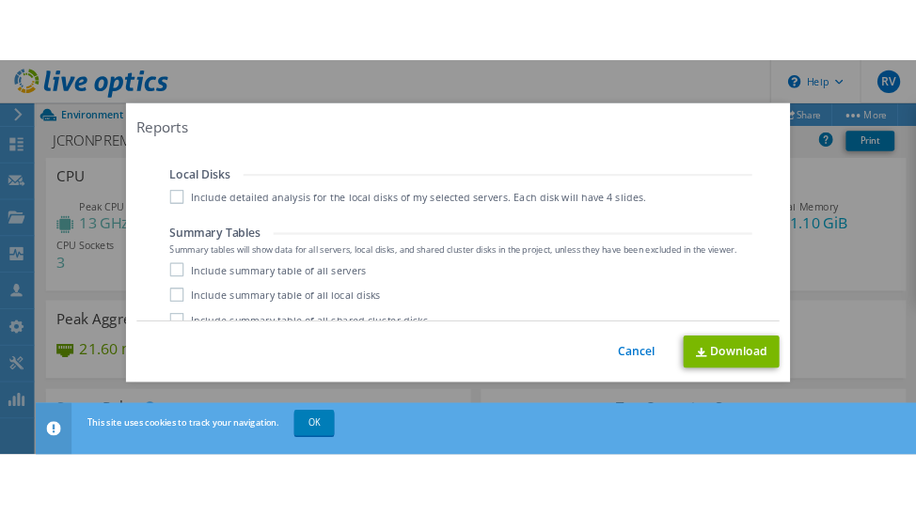
scroll to position [782, 0]
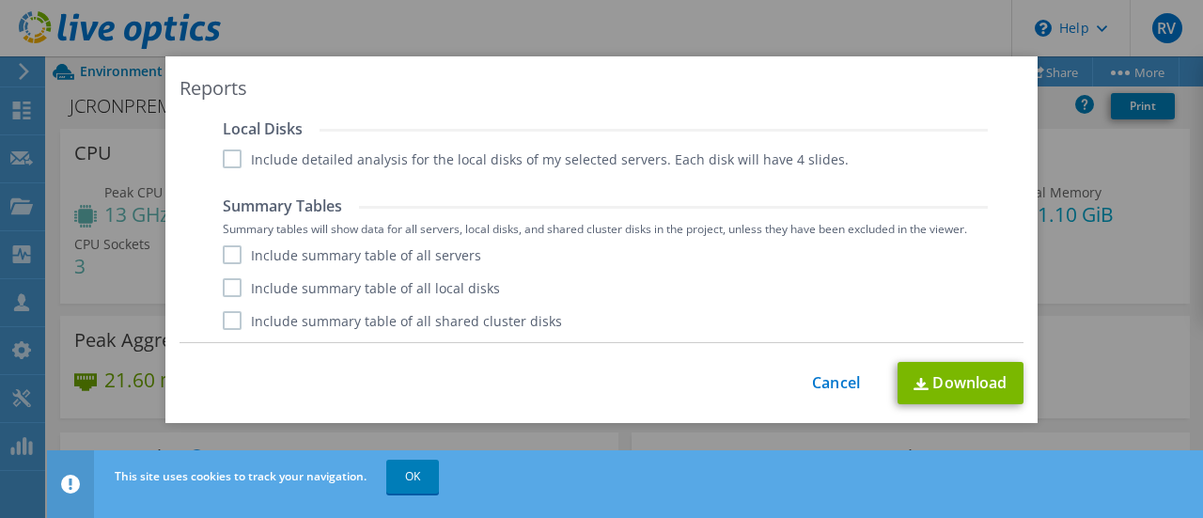
click at [226, 251] on label "Include summary table of all servers" at bounding box center [352, 254] width 259 height 19
click at [0, 0] on input "Include summary table of all servers" at bounding box center [0, 0] width 0 height 0
click at [940, 383] on link "Download" at bounding box center [961, 383] width 126 height 42
click at [401, 104] on div "Reports AIR .PPTX .XLSX Select to create the Automated Insight Report (AIR) wit…" at bounding box center [601, 239] width 873 height 367
click at [837, 387] on link "Cancel" at bounding box center [836, 383] width 48 height 18
